Goal: Check status

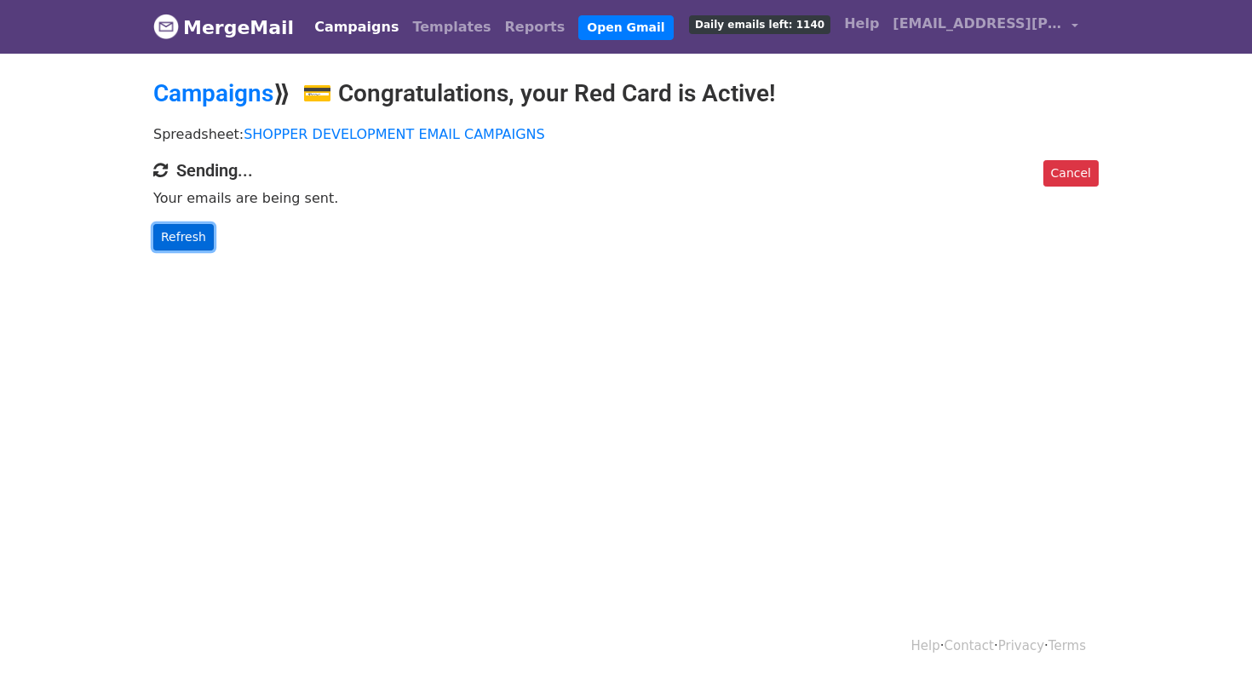
click at [198, 235] on link "Refresh" at bounding box center [183, 237] width 60 height 26
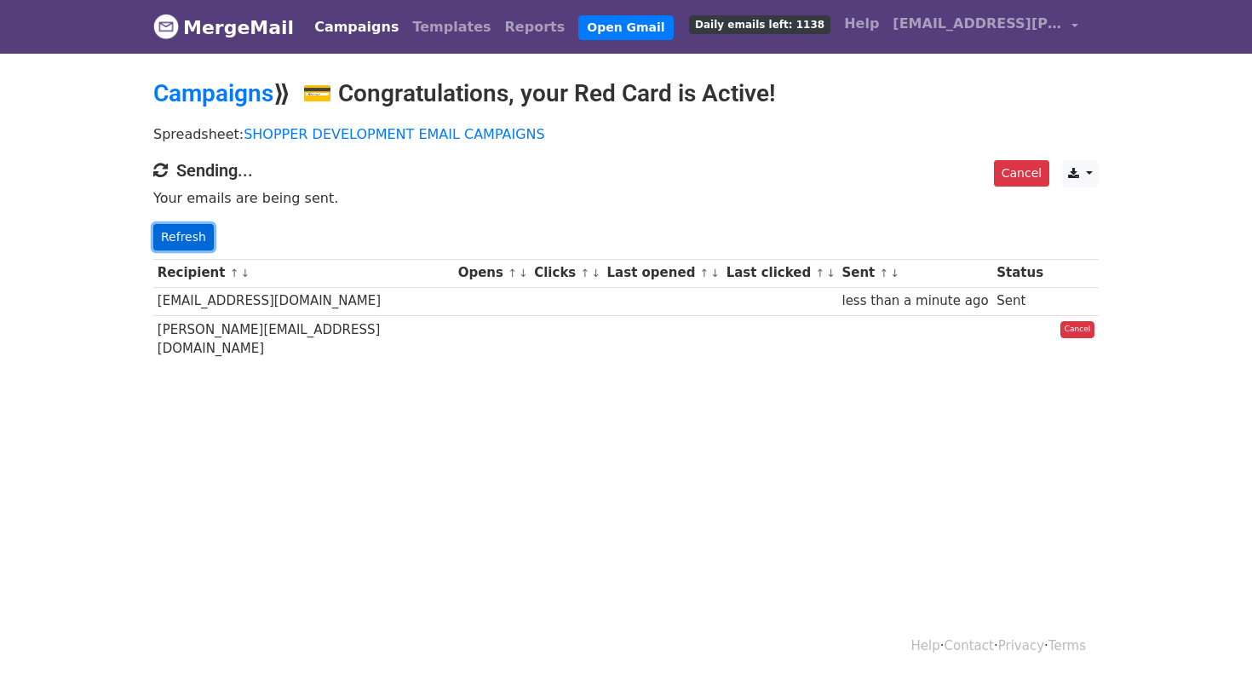
click at [198, 236] on link "Refresh" at bounding box center [183, 237] width 60 height 26
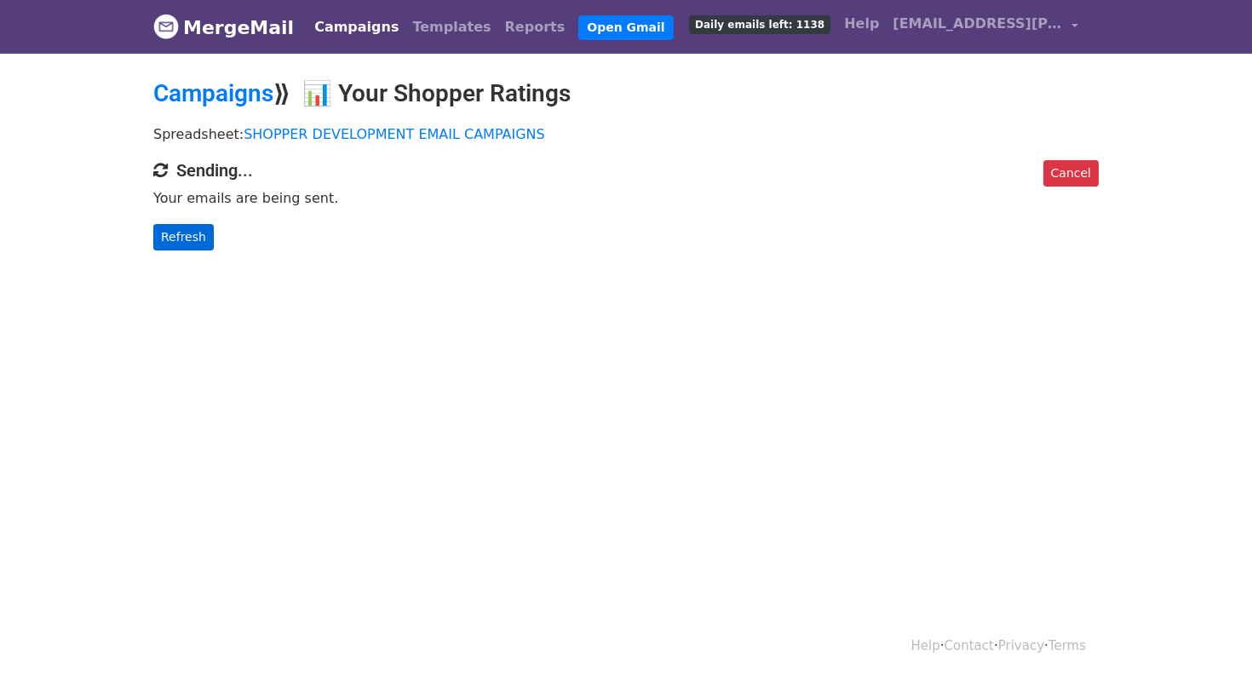
scroll to position [2, 0]
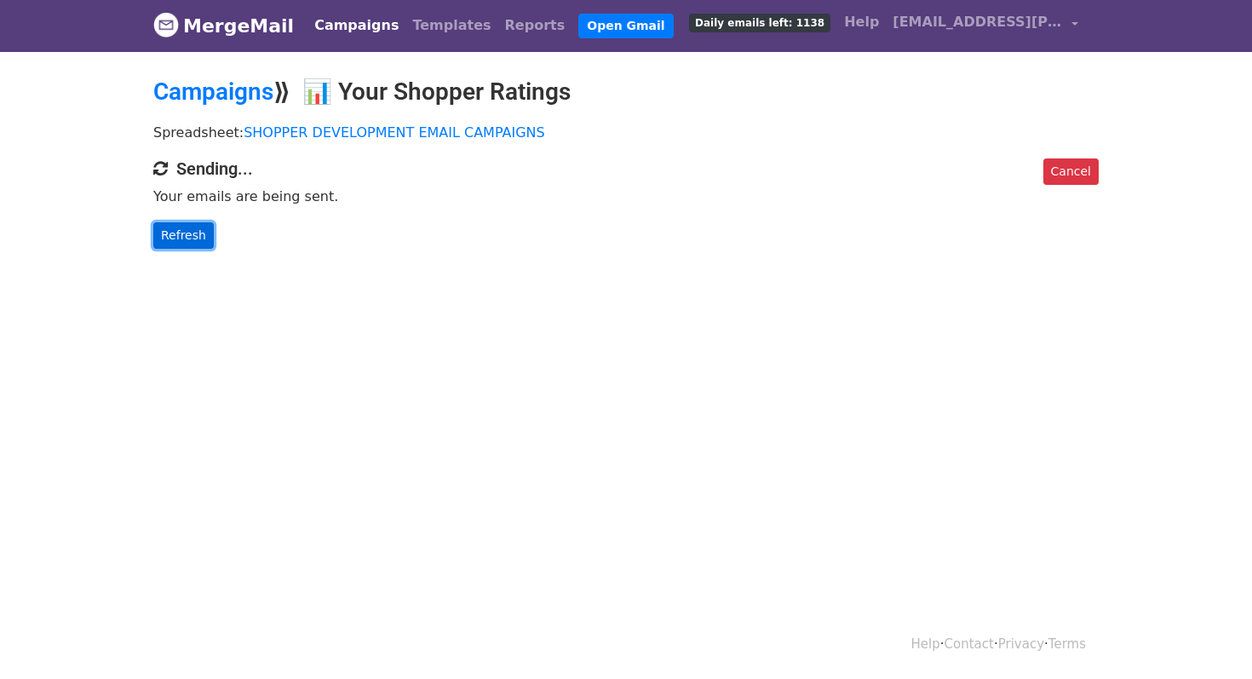
click at [162, 232] on link "Refresh" at bounding box center [183, 235] width 60 height 26
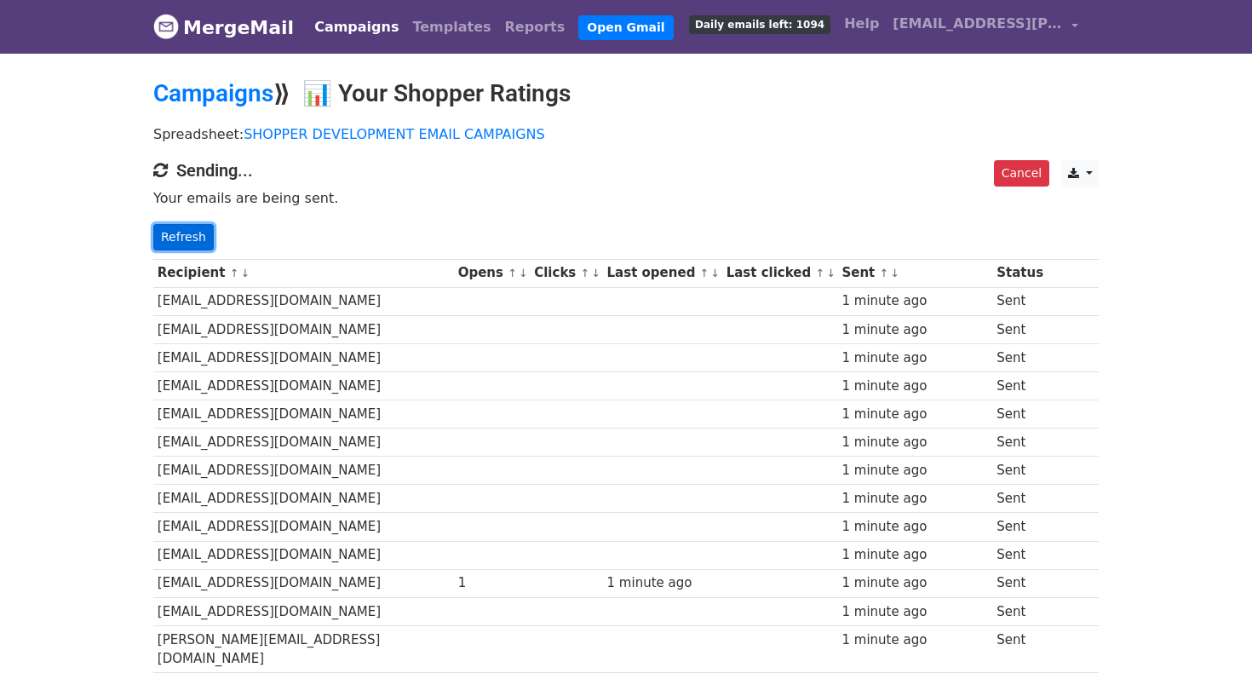
drag, startPoint x: 0, startPoint y: 0, endPoint x: 163, endPoint y: 229, distance: 280.9
click at [163, 229] on link "Refresh" at bounding box center [183, 237] width 60 height 26
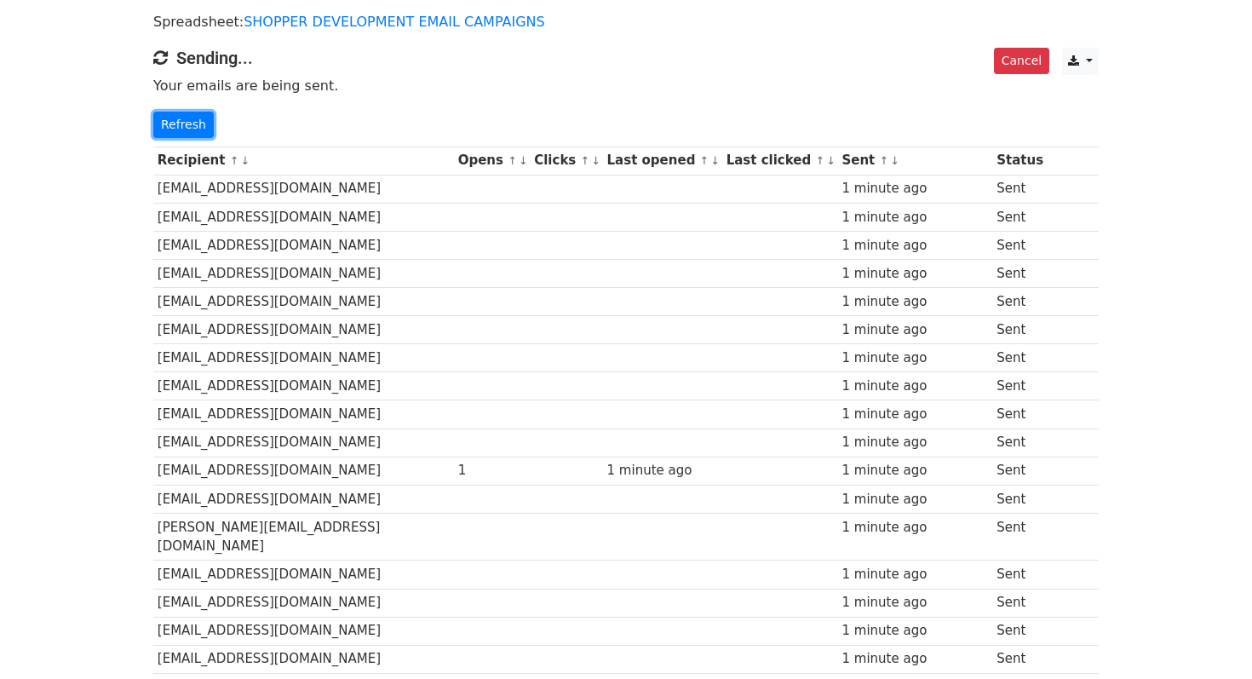
scroll to position [278, 0]
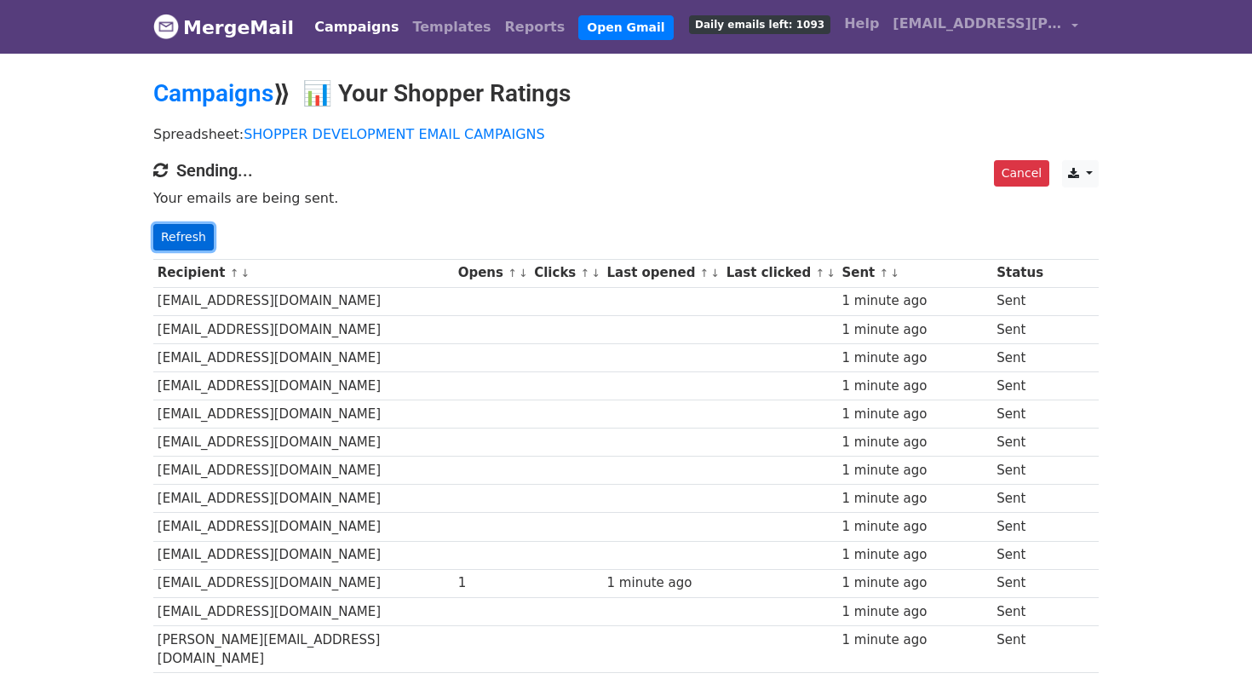
click at [180, 228] on link "Refresh" at bounding box center [183, 237] width 60 height 26
click at [181, 234] on link "Refresh" at bounding box center [183, 237] width 60 height 26
click at [202, 244] on link "Refresh" at bounding box center [183, 237] width 60 height 26
click at [183, 242] on link "Refresh" at bounding box center [183, 237] width 60 height 26
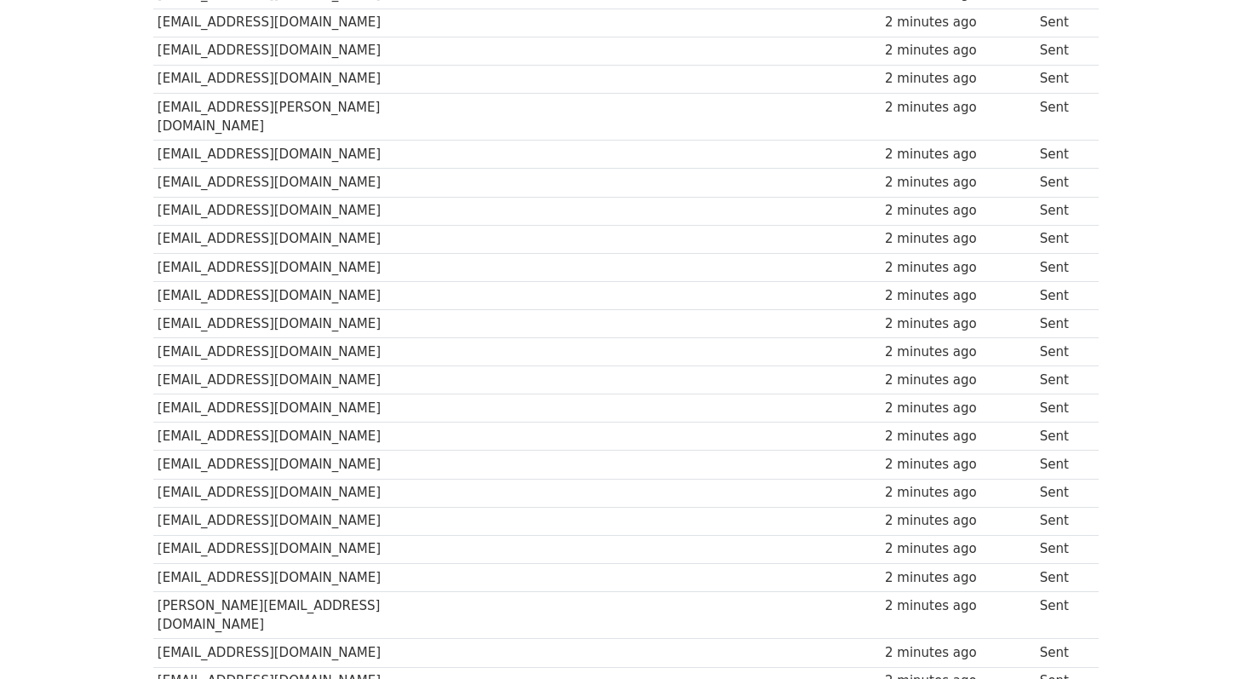
scroll to position [2039, 0]
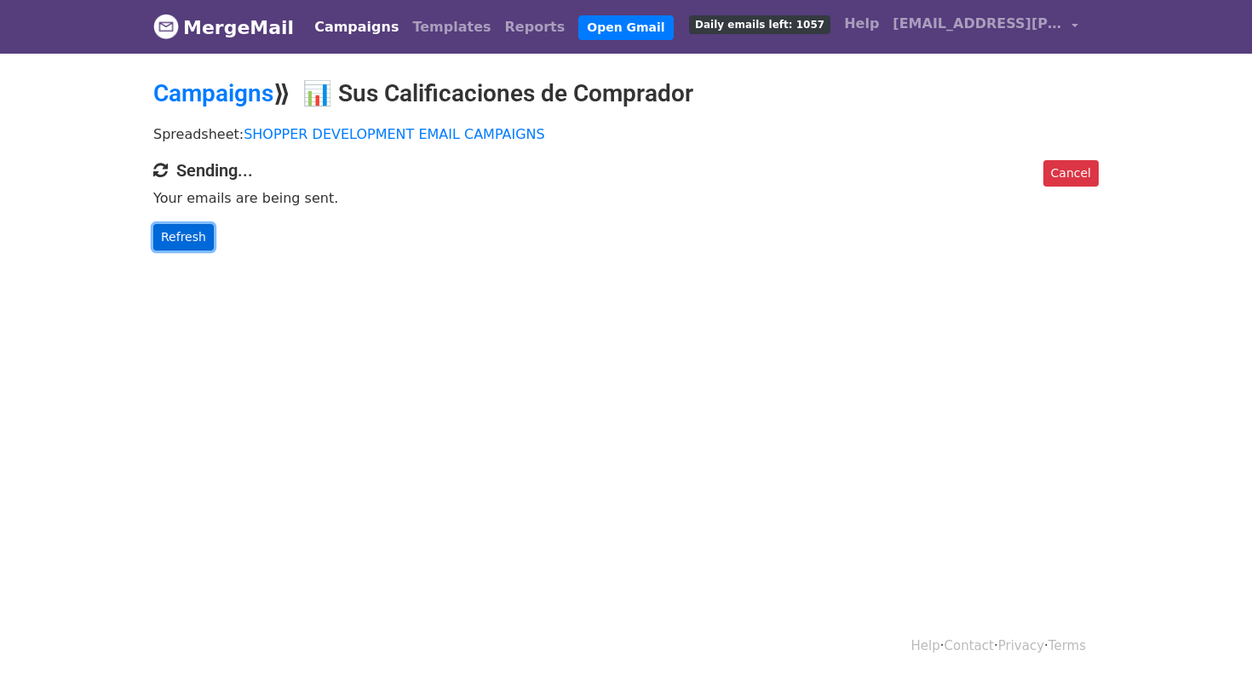
click at [197, 242] on link "Refresh" at bounding box center [183, 237] width 60 height 26
click at [203, 244] on link "Refresh" at bounding box center [183, 237] width 60 height 26
click at [167, 231] on link "Refresh" at bounding box center [183, 237] width 60 height 26
